Goal: Obtain resource: Download file/media

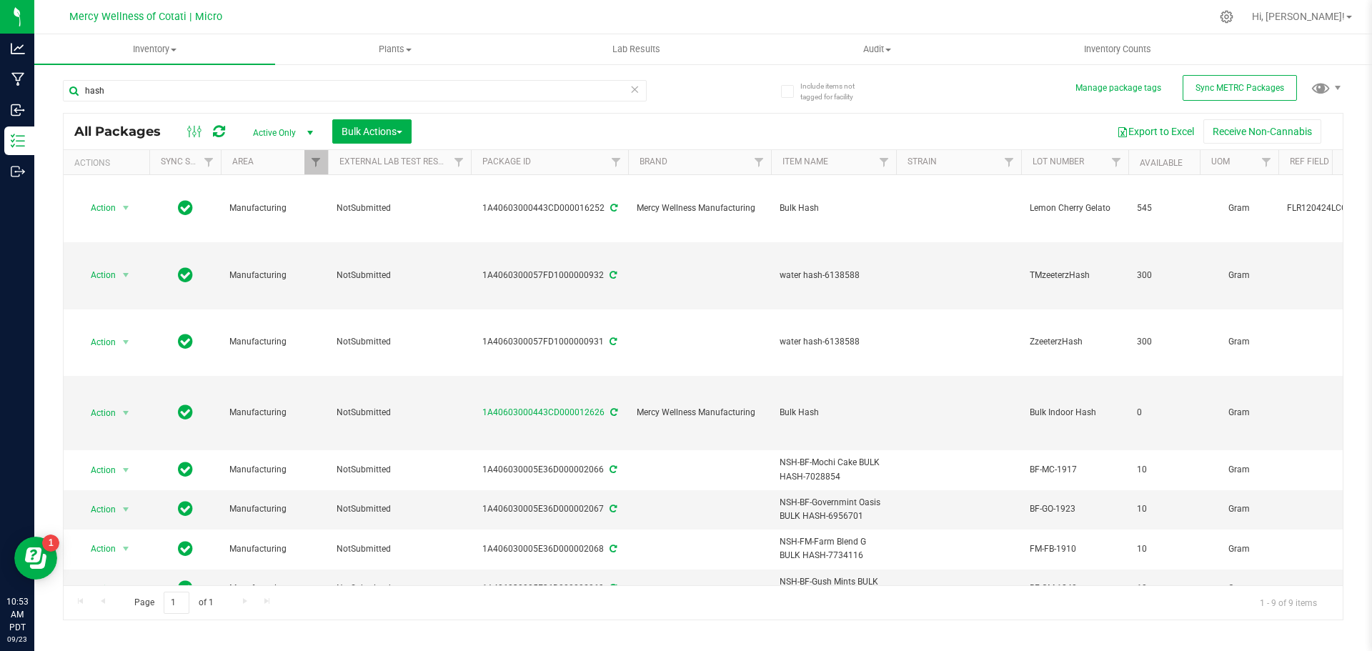
click at [635, 90] on icon at bounding box center [634, 88] width 10 height 17
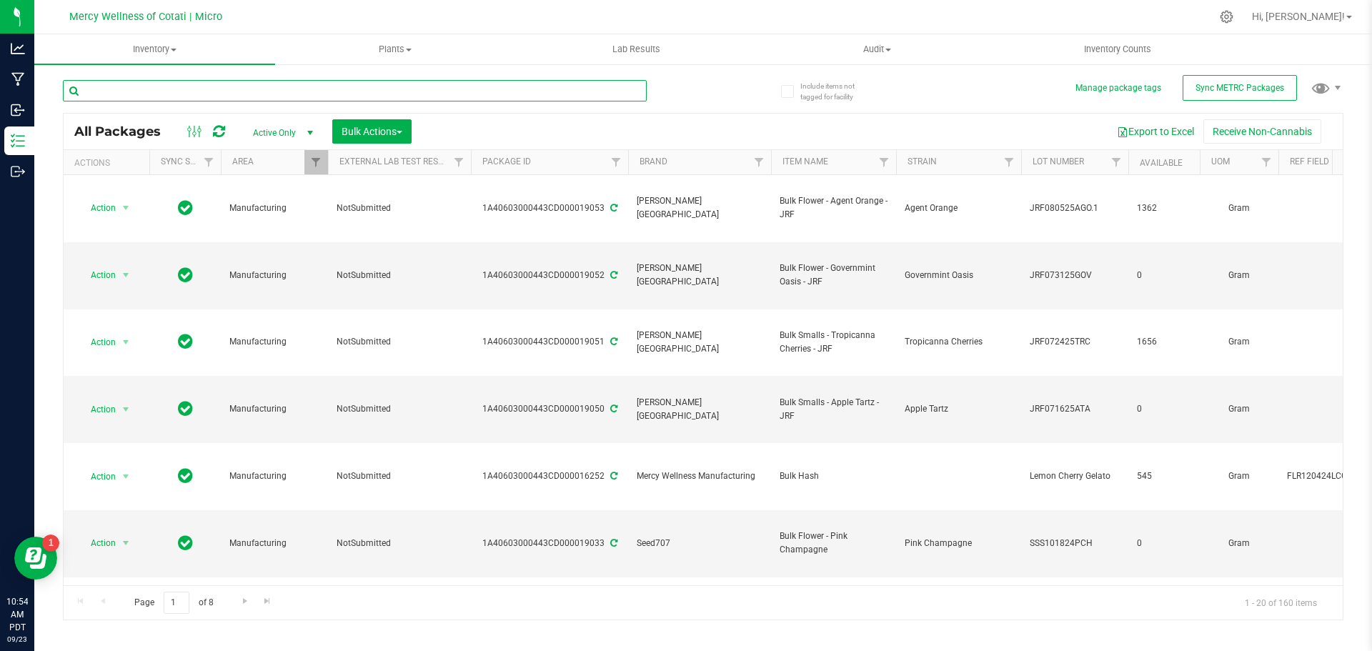
click at [491, 84] on input "text" at bounding box center [355, 90] width 584 height 21
type input "bulk thca"
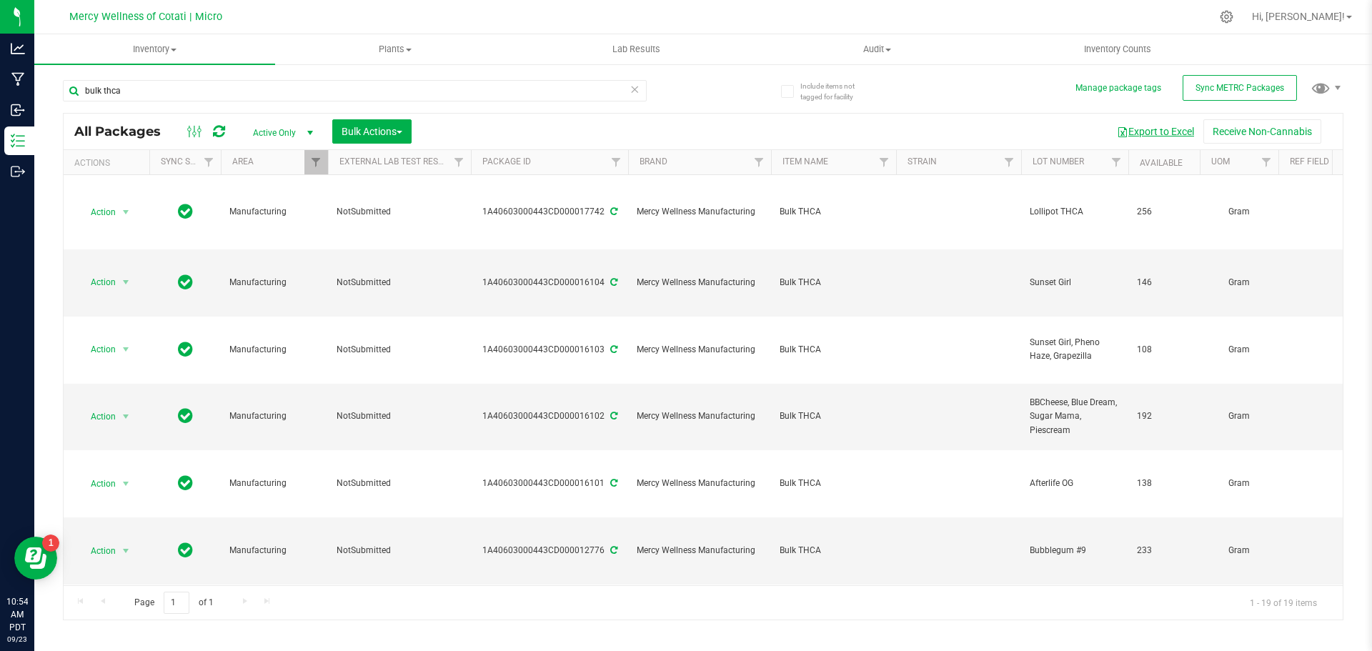
click at [1181, 132] on button "Export to Excel" at bounding box center [1155, 131] width 96 height 24
